Goal: Transaction & Acquisition: Purchase product/service

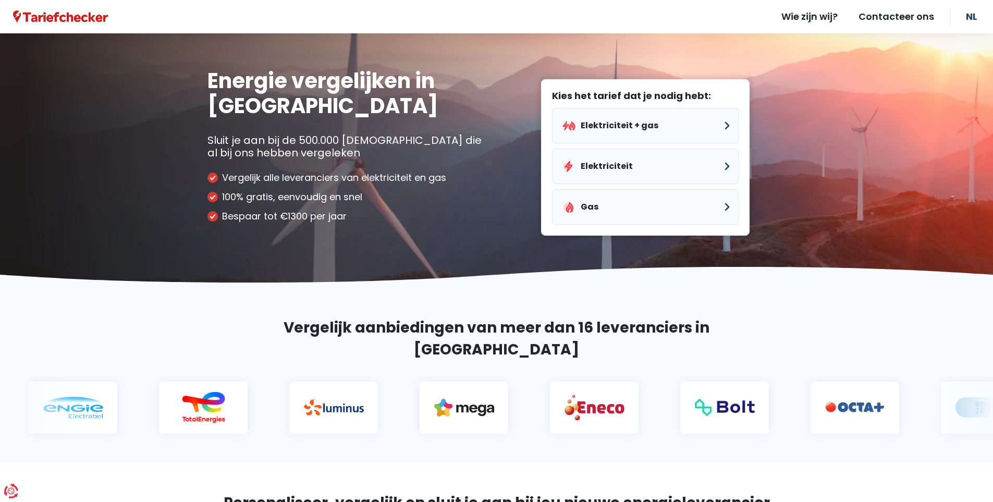
click at [59, 19] on img at bounding box center [60, 16] width 95 height 13
